Goal: Task Accomplishment & Management: Complete application form

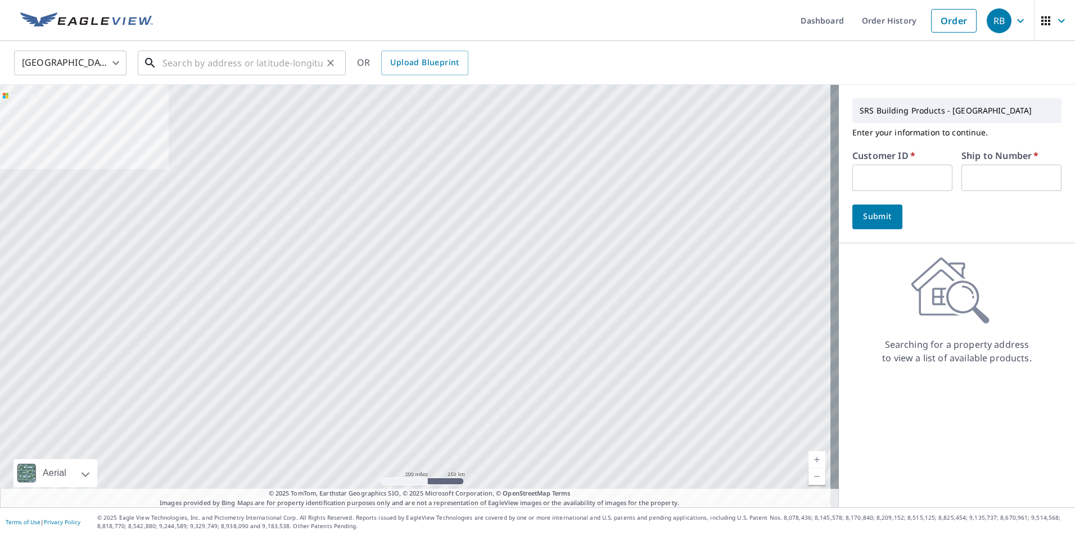
click at [269, 66] on input "text" at bounding box center [242, 62] width 160 height 31
paste input "[STREET_ADDRESS]"
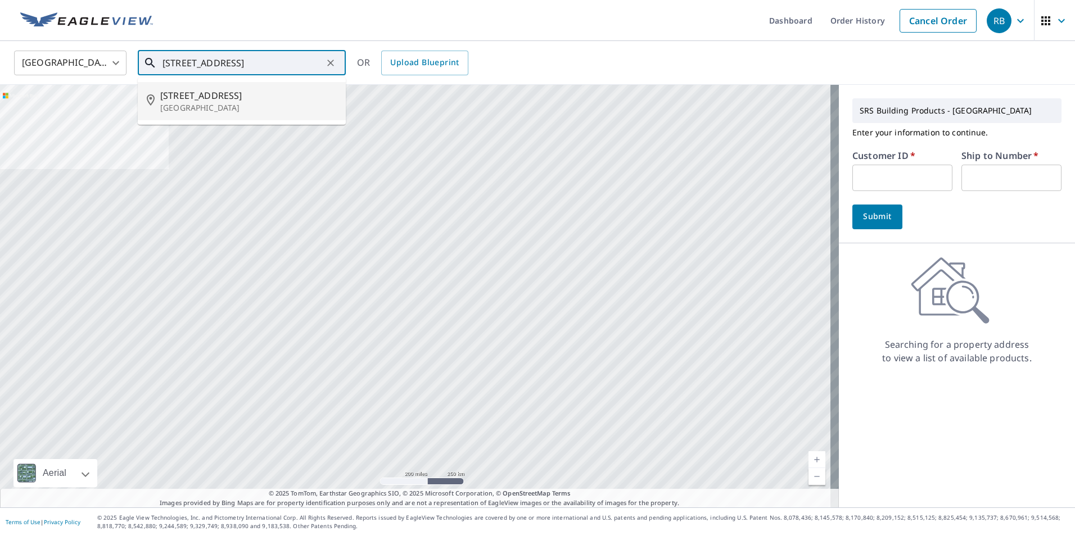
click at [209, 94] on span "[STREET_ADDRESS]" at bounding box center [248, 95] width 176 height 13
type input "[STREET_ADDRESS]"
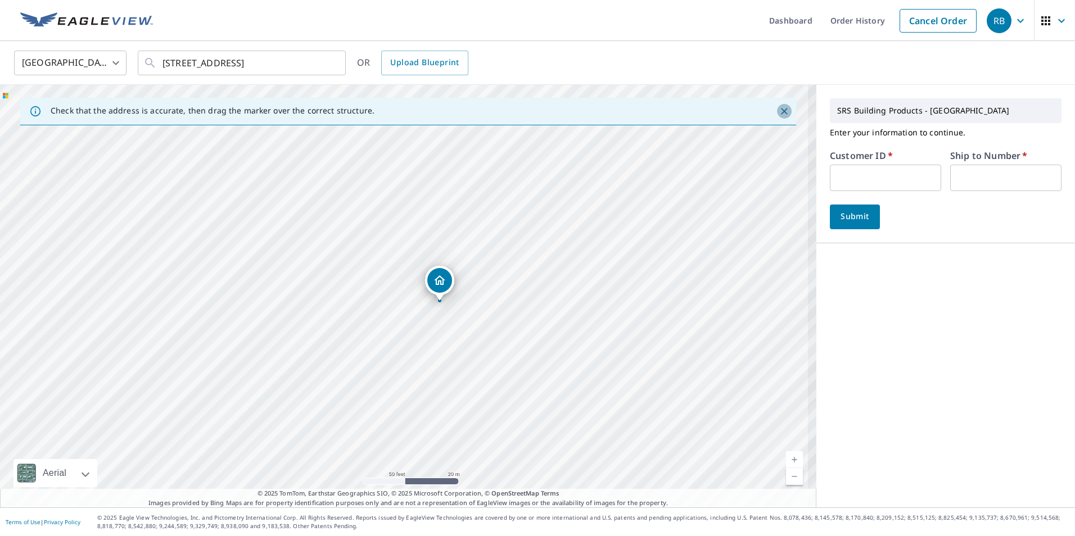
click at [778, 111] on icon "Close" at bounding box center [783, 111] width 11 height 11
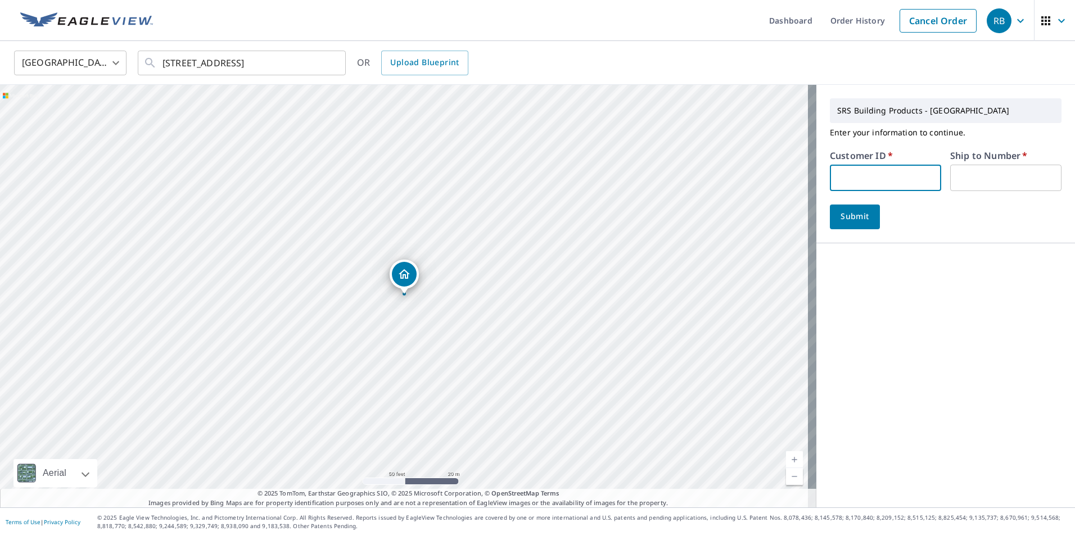
click at [831, 184] on input "text" at bounding box center [885, 178] width 111 height 26
type input "JJH307"
type input "1"
click at [848, 224] on button "Submit" at bounding box center [855, 217] width 50 height 25
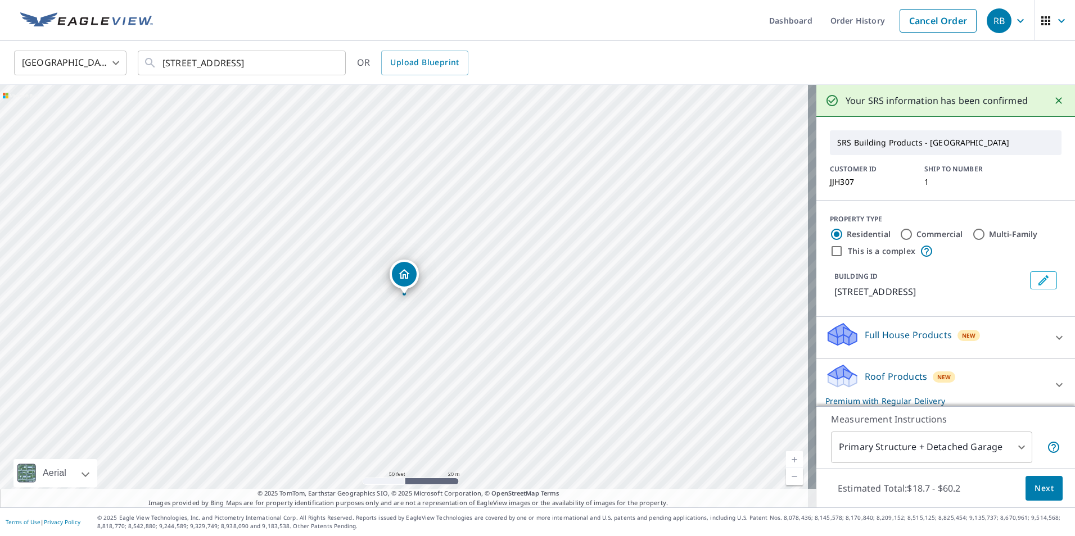
scroll to position [56, 0]
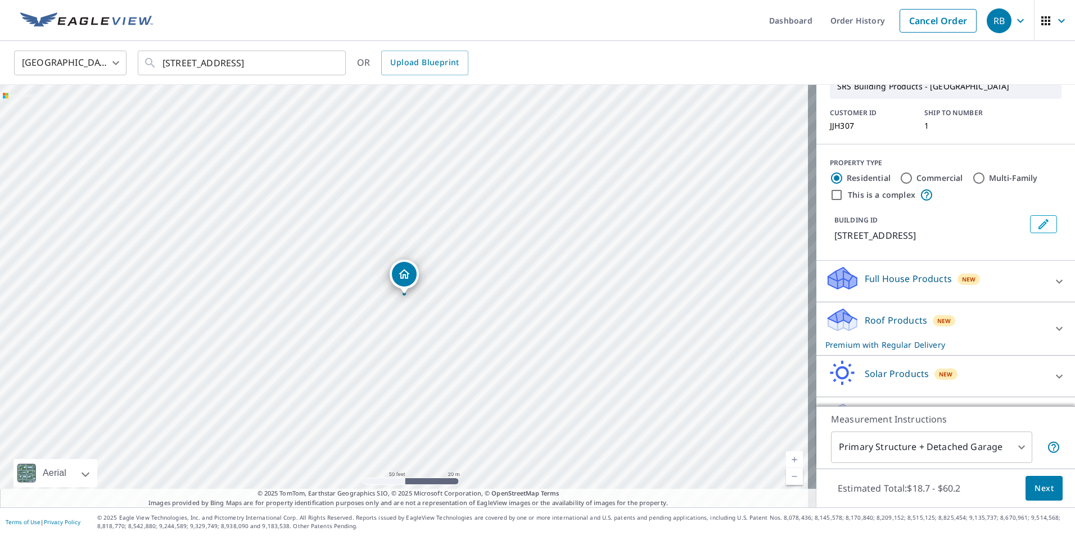
click at [1034, 490] on span "Next" at bounding box center [1043, 489] width 19 height 14
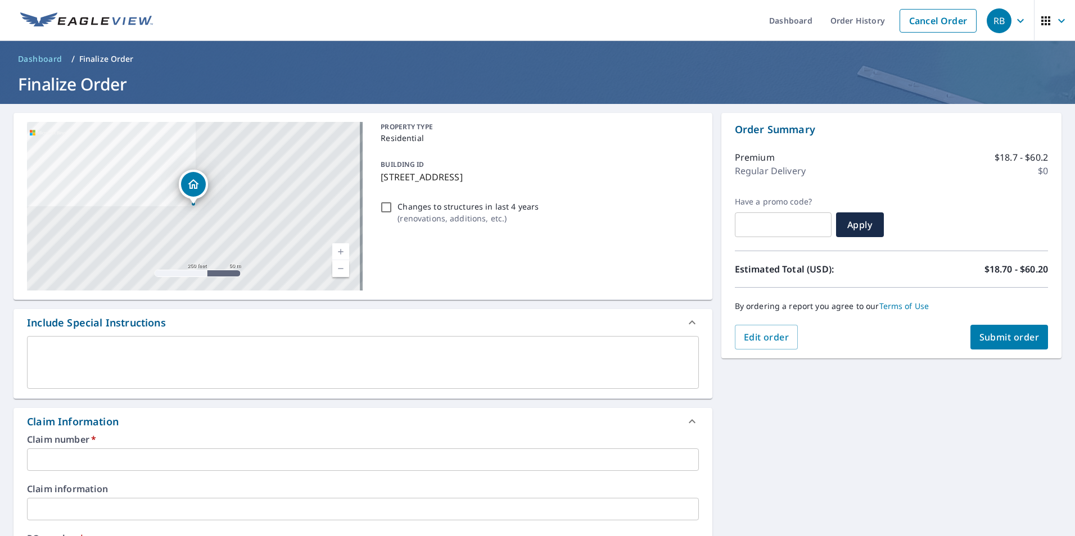
click at [557, 175] on p "[STREET_ADDRESS]" at bounding box center [537, 176] width 313 height 13
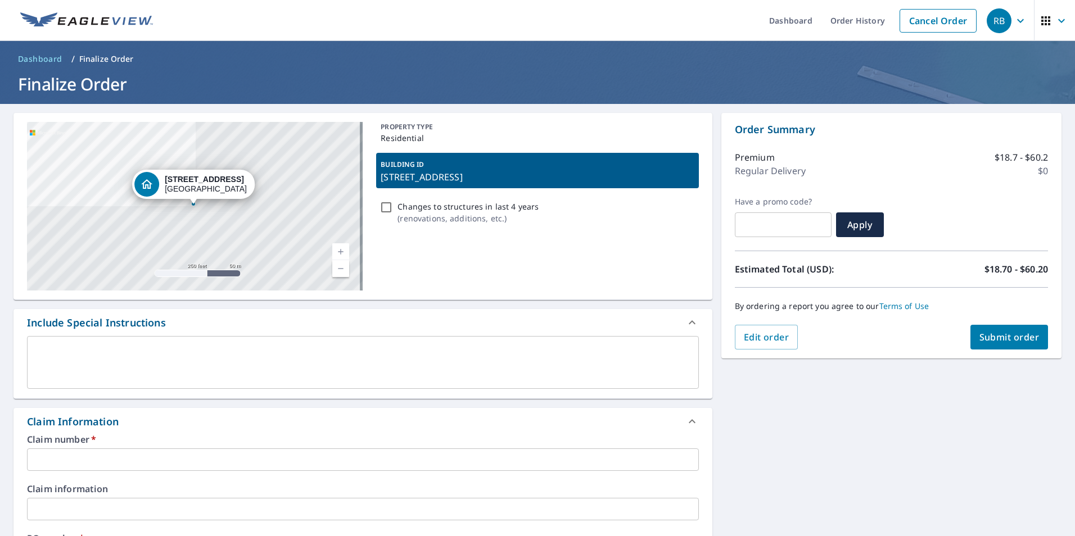
drag, startPoint x: 558, startPoint y: 176, endPoint x: 527, endPoint y: 180, distance: 31.2
click at [527, 180] on p "[STREET_ADDRESS]" at bounding box center [537, 176] width 313 height 13
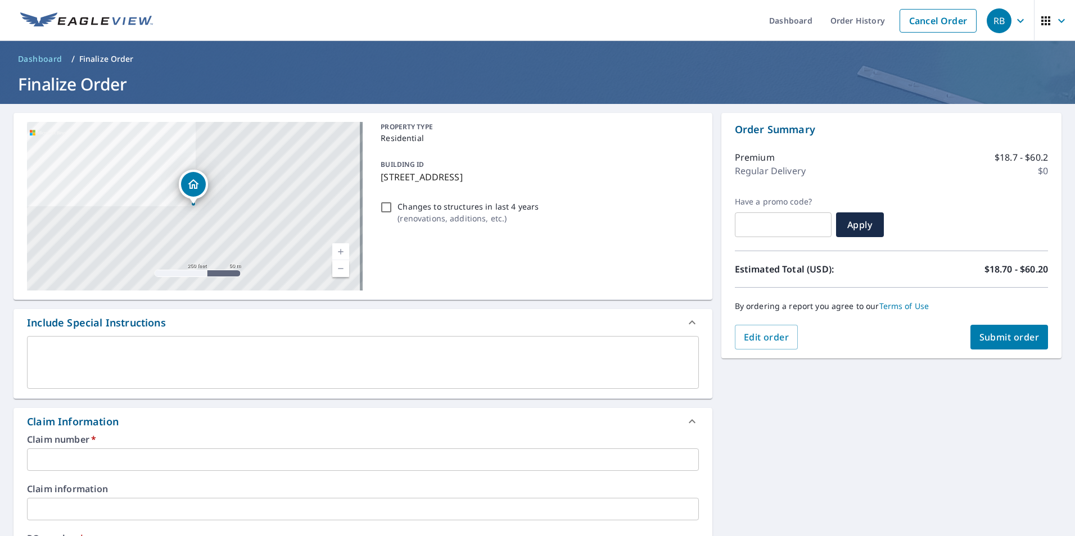
drag, startPoint x: 528, startPoint y: 180, endPoint x: 554, endPoint y: 176, distance: 26.1
click at [554, 176] on p "[STREET_ADDRESS]" at bounding box center [537, 176] width 313 height 13
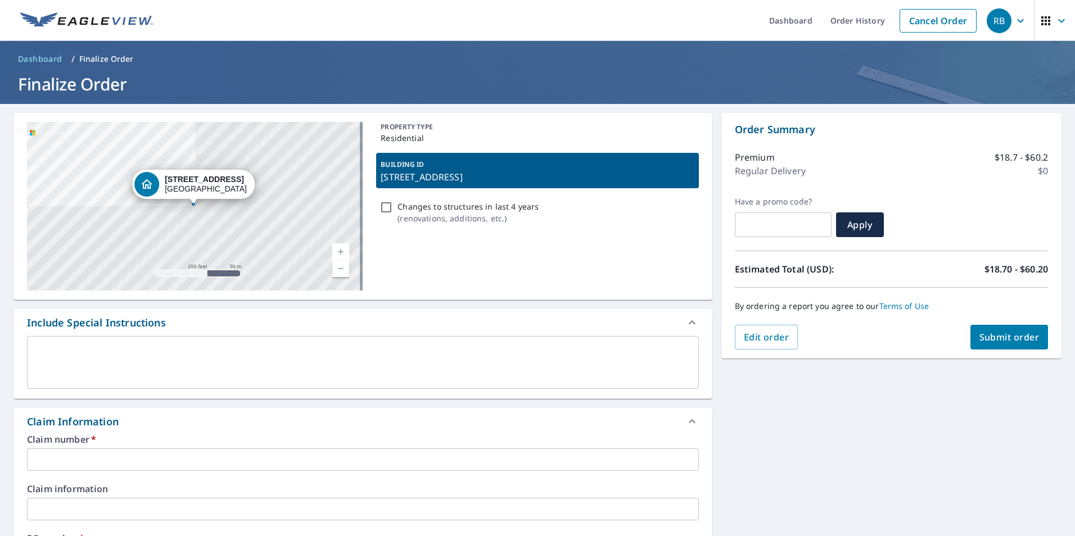
drag, startPoint x: 556, startPoint y: 177, endPoint x: 378, endPoint y: 177, distance: 178.2
click at [381, 178] on p "[STREET_ADDRESS]" at bounding box center [537, 176] width 313 height 13
checkbox input "true"
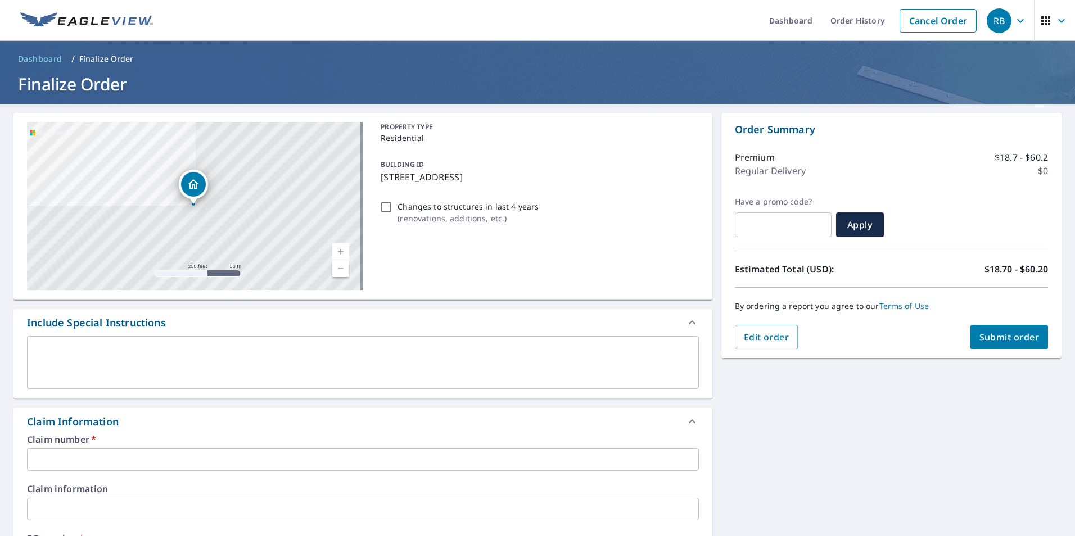
copy p "[STREET_ADDRESS]"
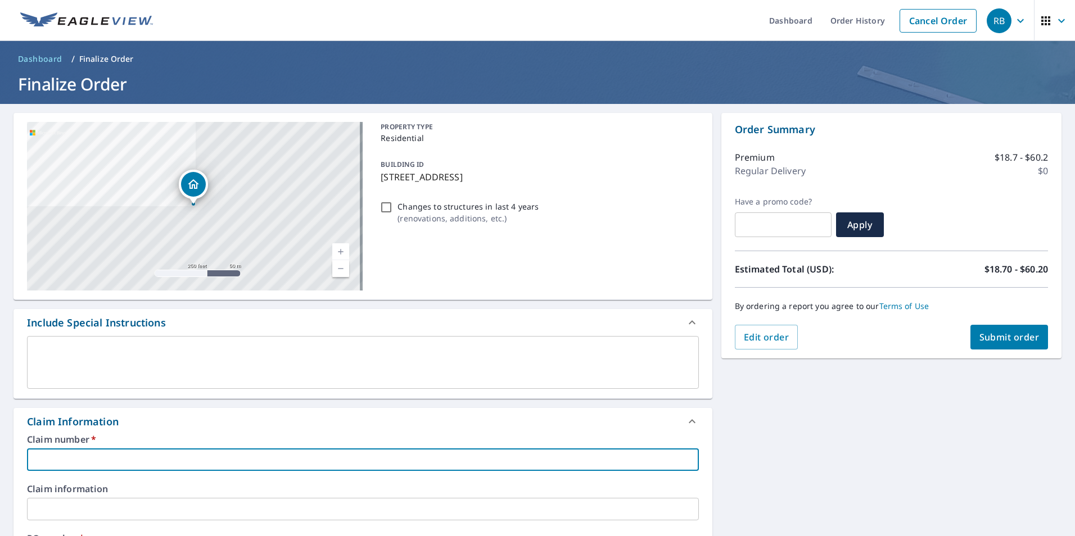
click at [120, 452] on input "text" at bounding box center [363, 460] width 672 height 22
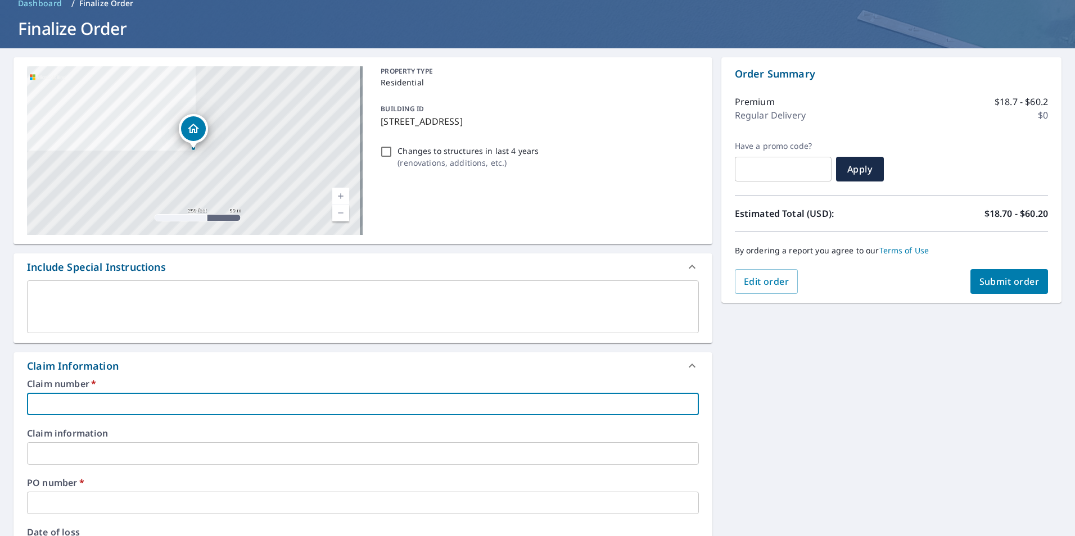
scroll to position [56, 0]
paste input "[STREET_ADDRESS]"
type input "[STREET_ADDRESS]"
checkbox input "true"
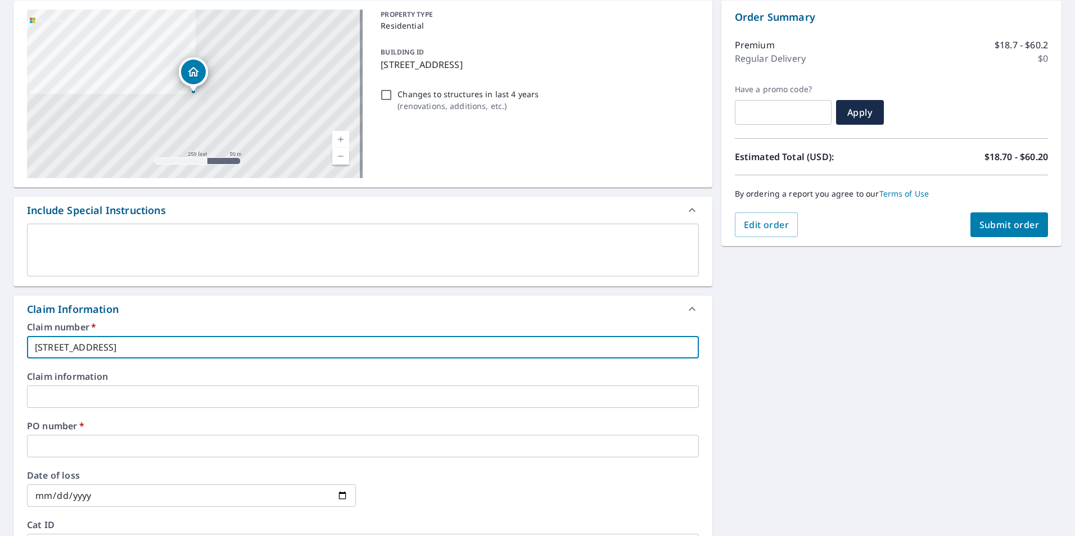
type input "[STREET_ADDRESS]"
click at [184, 443] on input "text" at bounding box center [363, 446] width 672 height 22
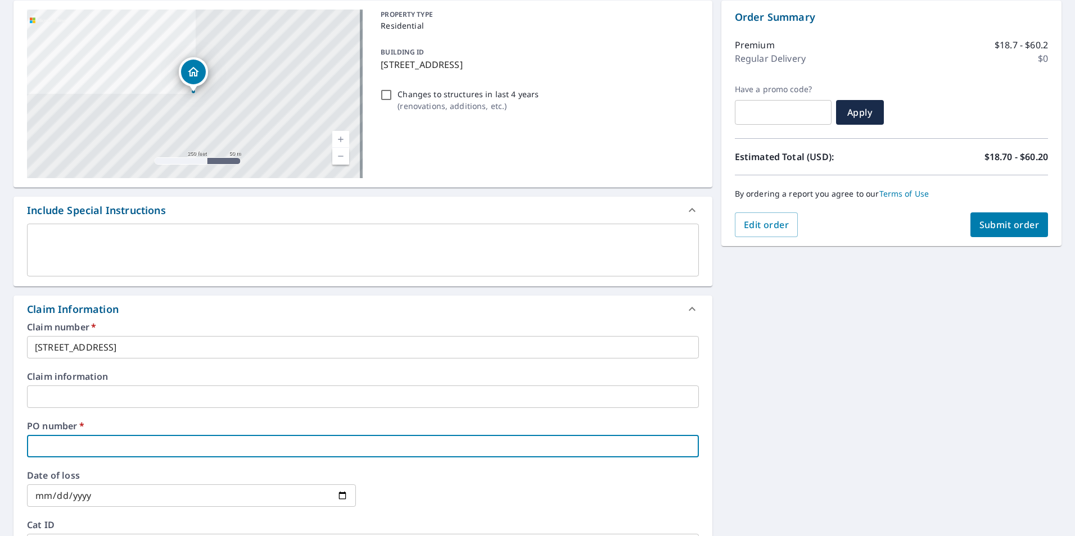
paste input "[STREET_ADDRESS]"
type input "[STREET_ADDRESS]"
checkbox input "true"
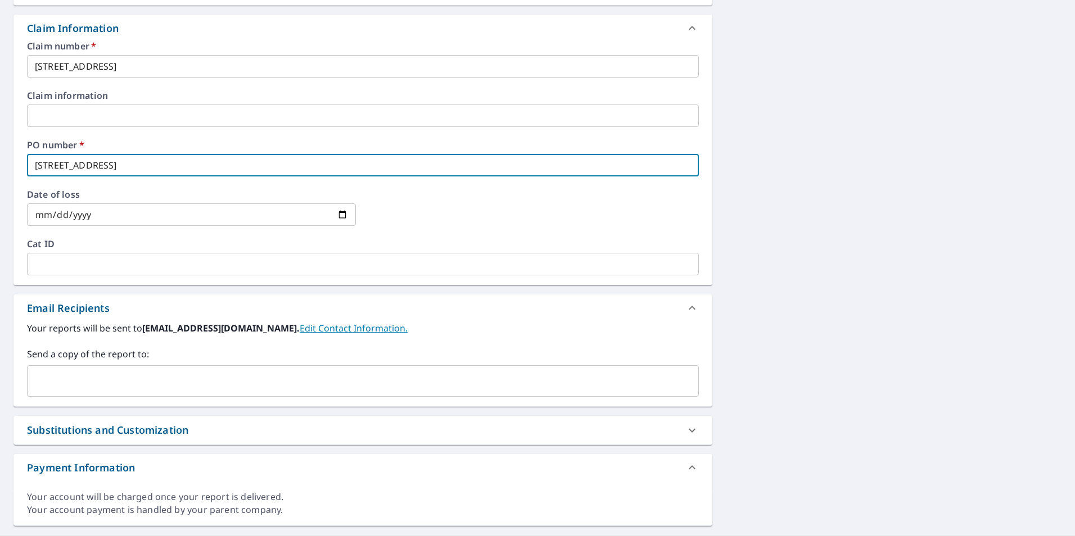
scroll to position [421, 0]
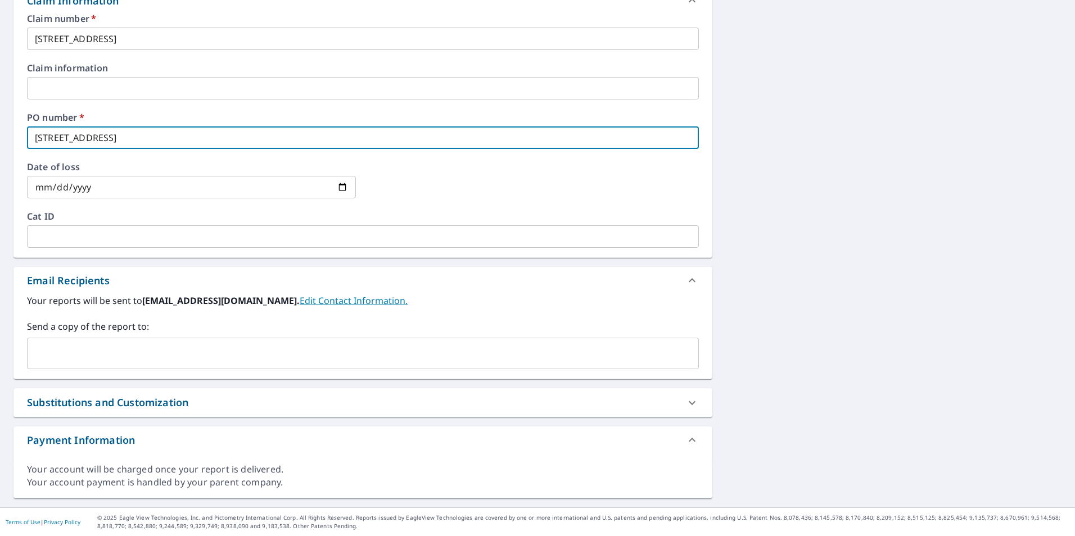
type input "[STREET_ADDRESS]"
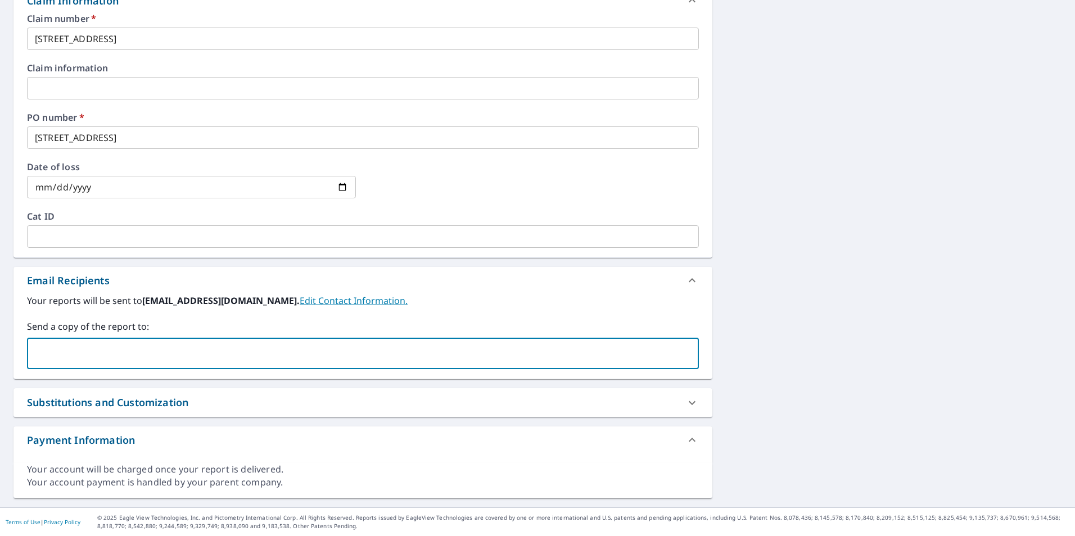
click at [211, 353] on input "text" at bounding box center [354, 353] width 645 height 21
type input "[PERSON_NAME].[PERSON_NAME]"
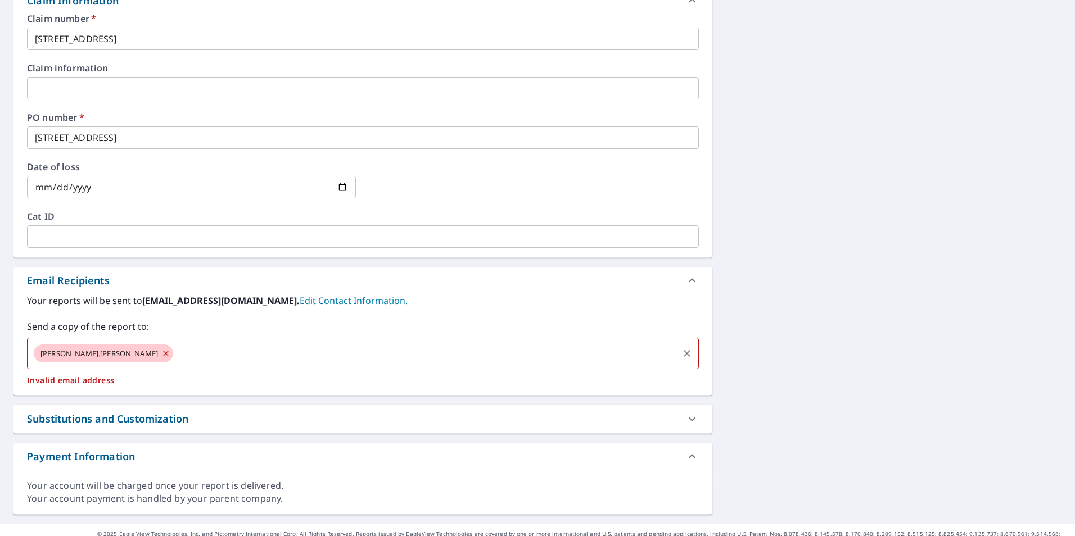
click at [161, 351] on icon at bounding box center [165, 353] width 9 height 12
checkbox input "true"
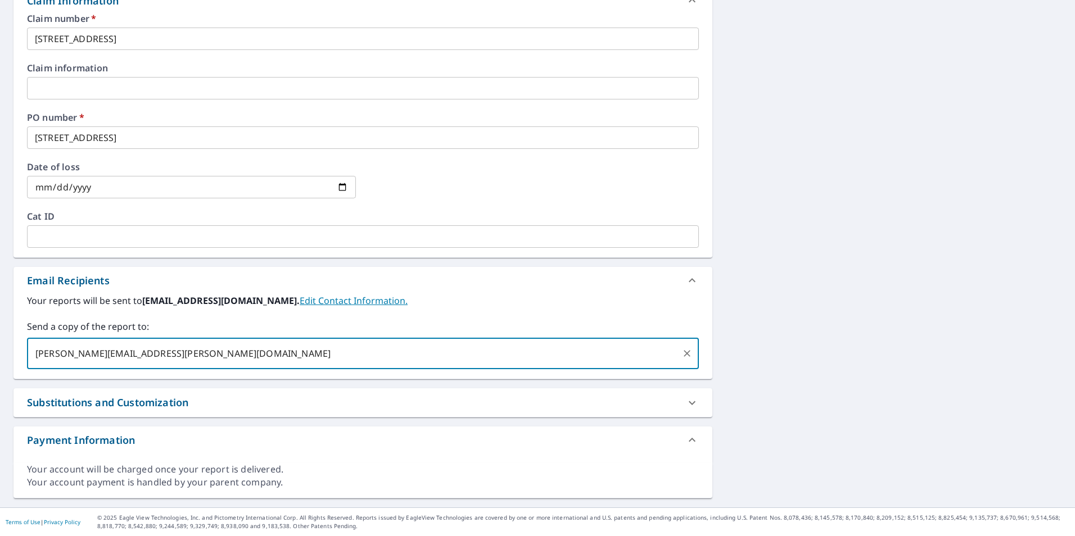
type input "[PERSON_NAME][EMAIL_ADDRESS][PERSON_NAME][DOMAIN_NAME]"
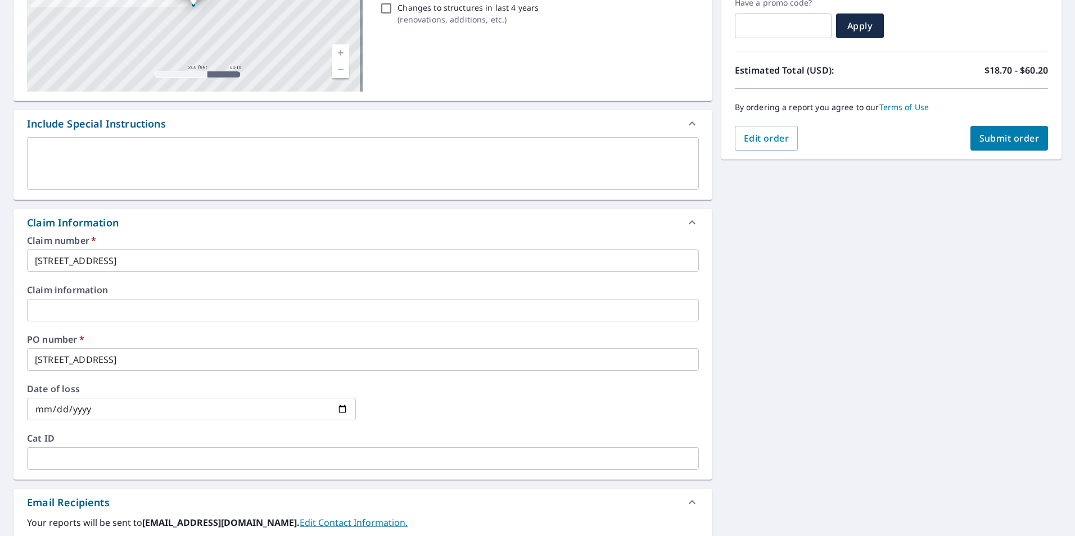
scroll to position [196, 0]
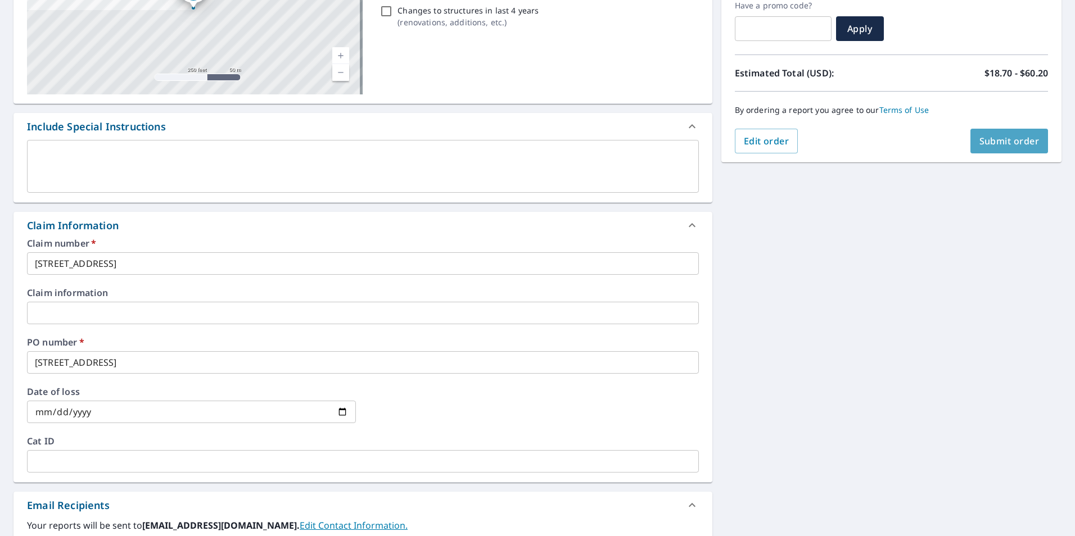
click at [1010, 142] on span "Submit order" at bounding box center [1009, 141] width 60 height 12
checkbox input "true"
